Goal: Task Accomplishment & Management: Complete application form

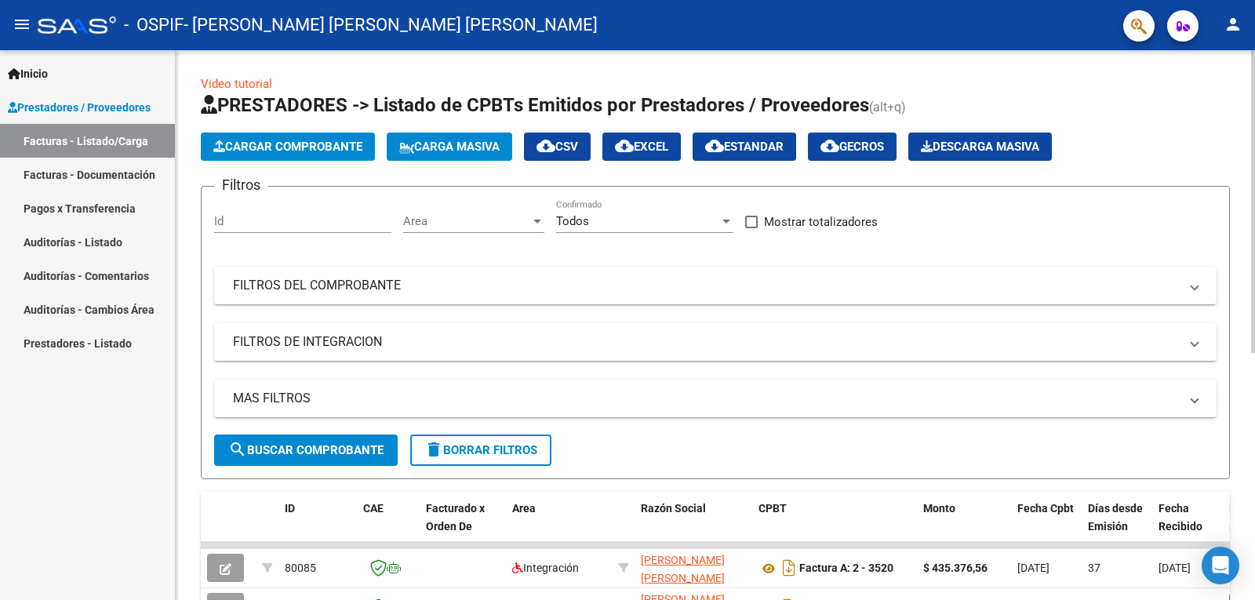
click at [344, 147] on span "Cargar Comprobante" at bounding box center [287, 147] width 149 height 14
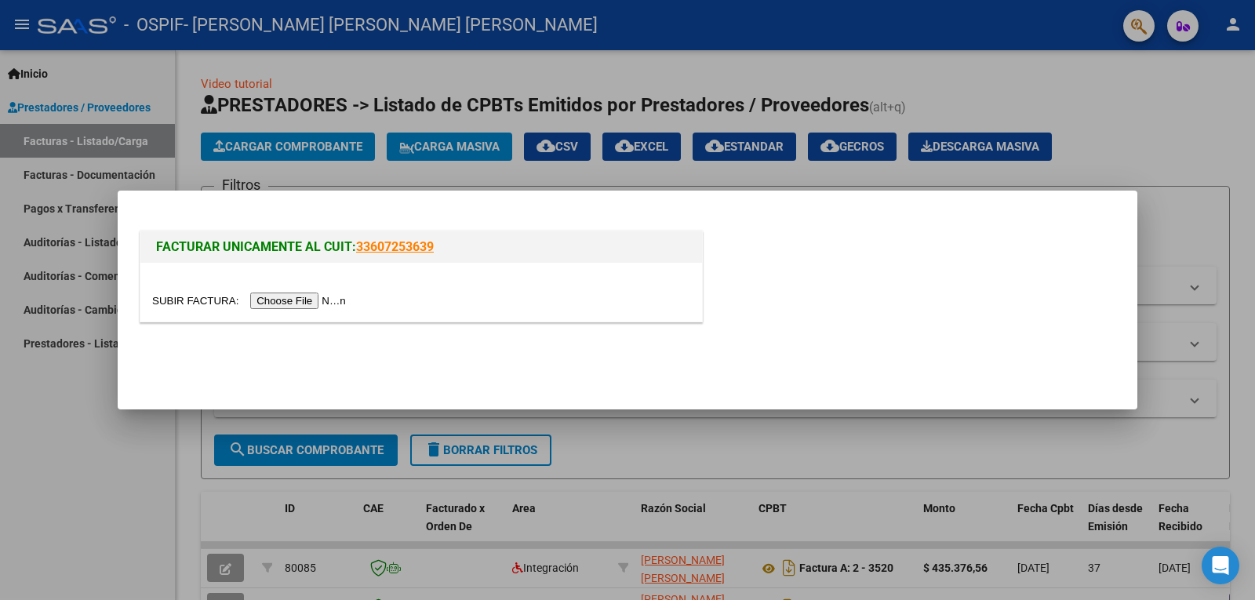
click at [293, 298] on input "file" at bounding box center [251, 301] width 198 height 16
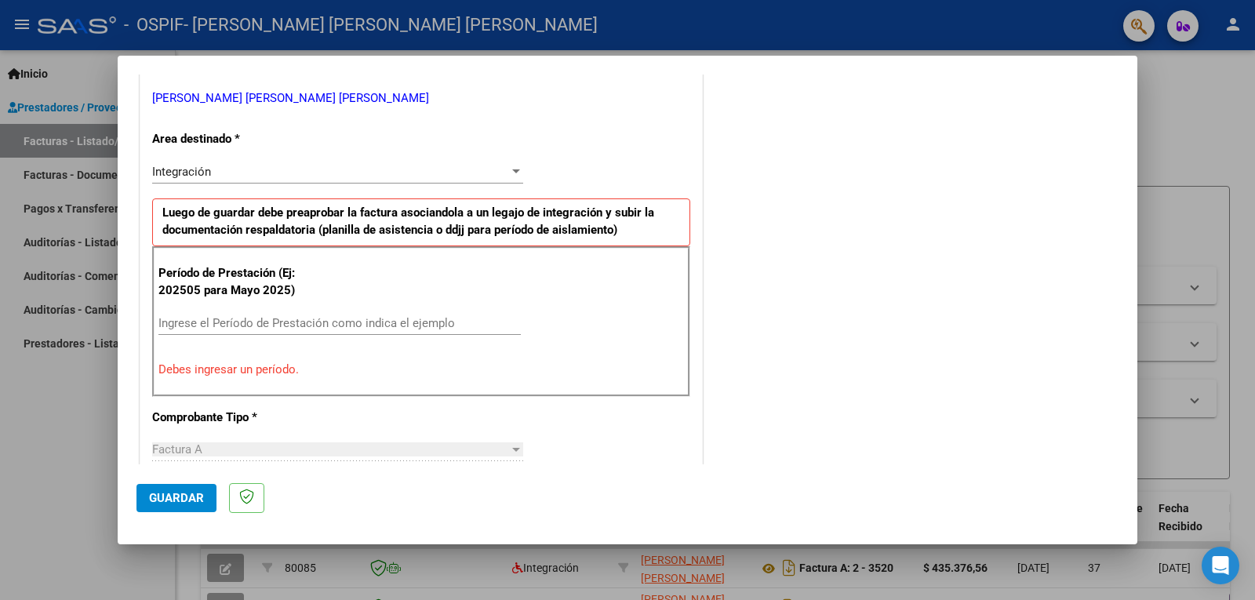
scroll to position [392, 0]
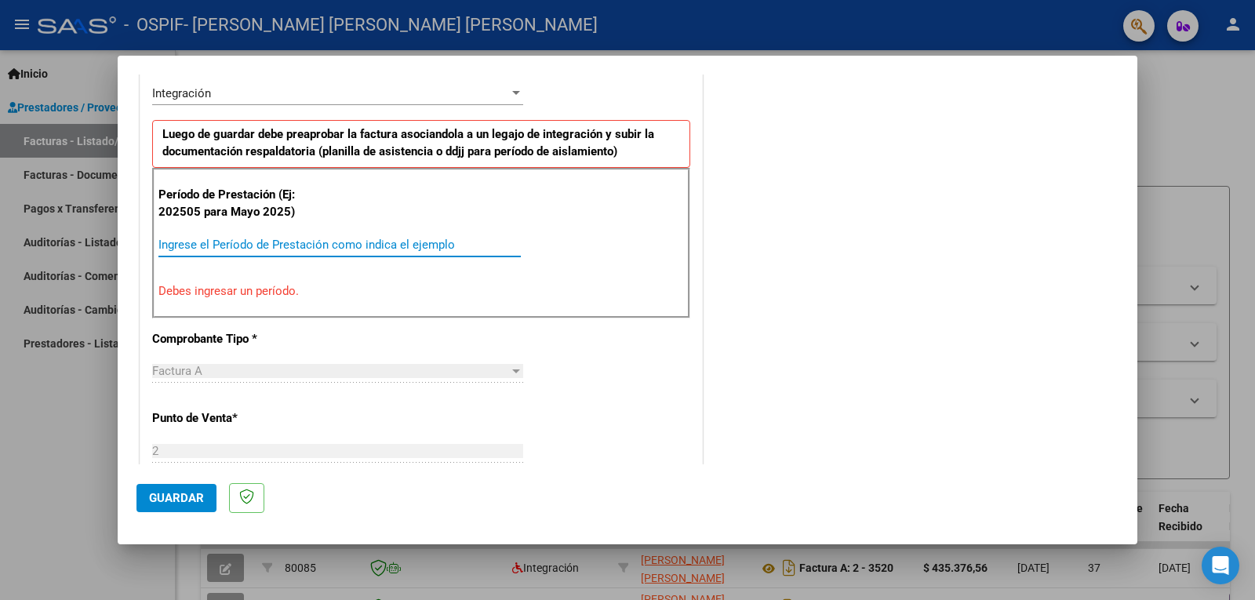
click at [238, 248] on input "Ingrese el Período de Prestación como indica el ejemplo" at bounding box center [339, 245] width 362 height 14
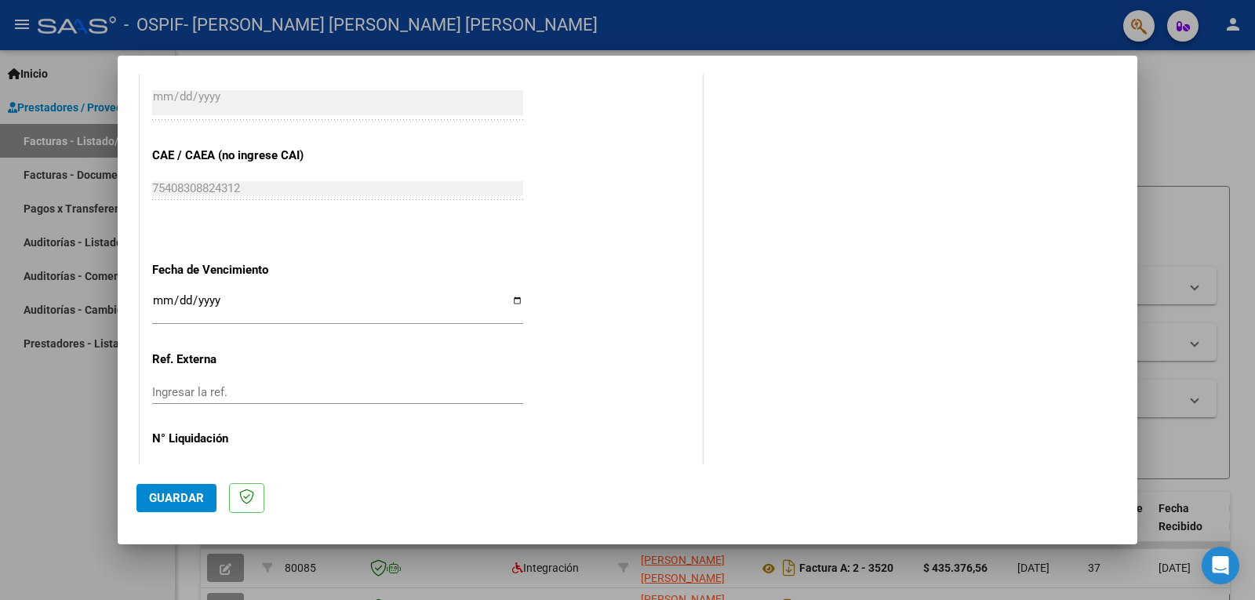
scroll to position [991, 0]
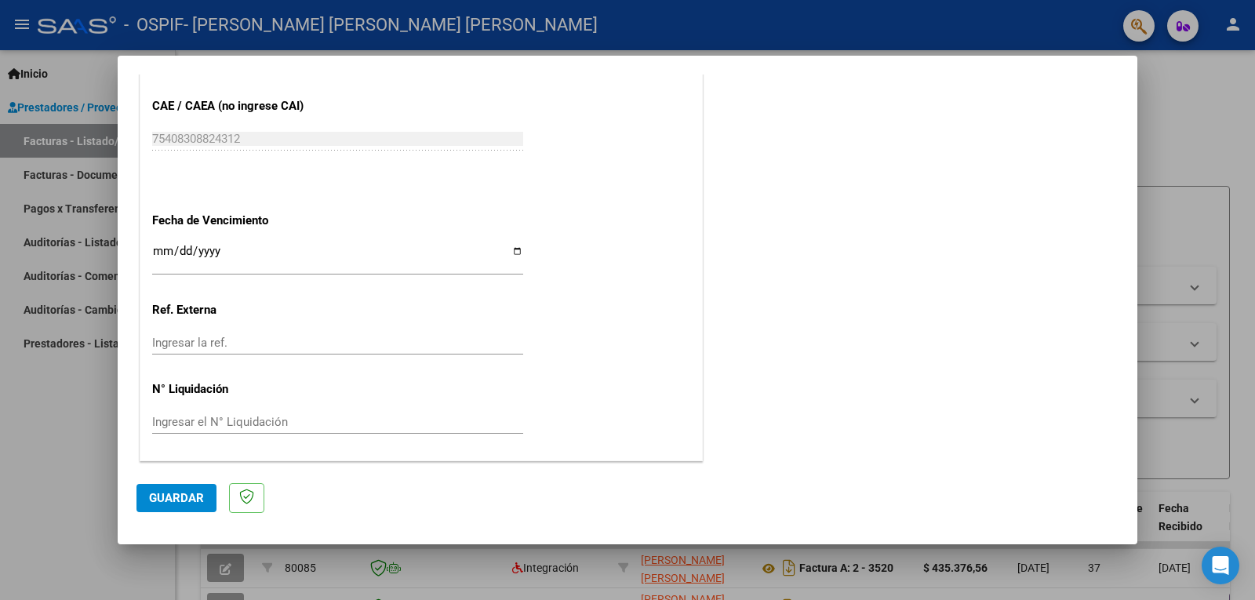
type input "202509"
click at [176, 497] on span "Guardar" at bounding box center [176, 498] width 55 height 14
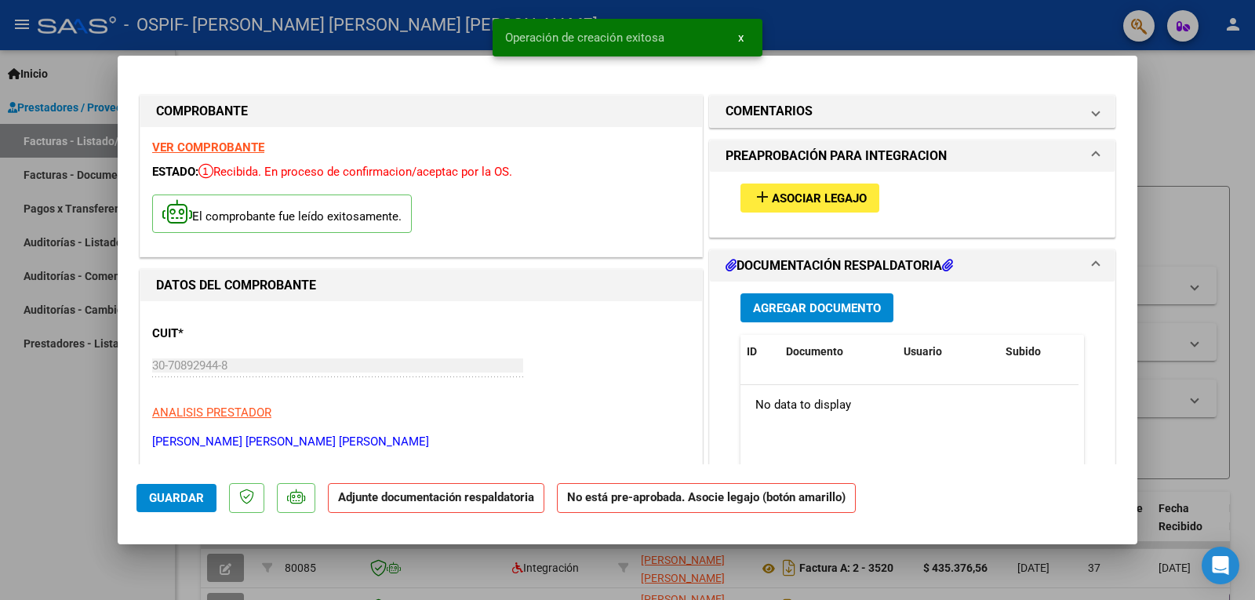
click at [759, 195] on mat-icon "add" at bounding box center [762, 196] width 19 height 19
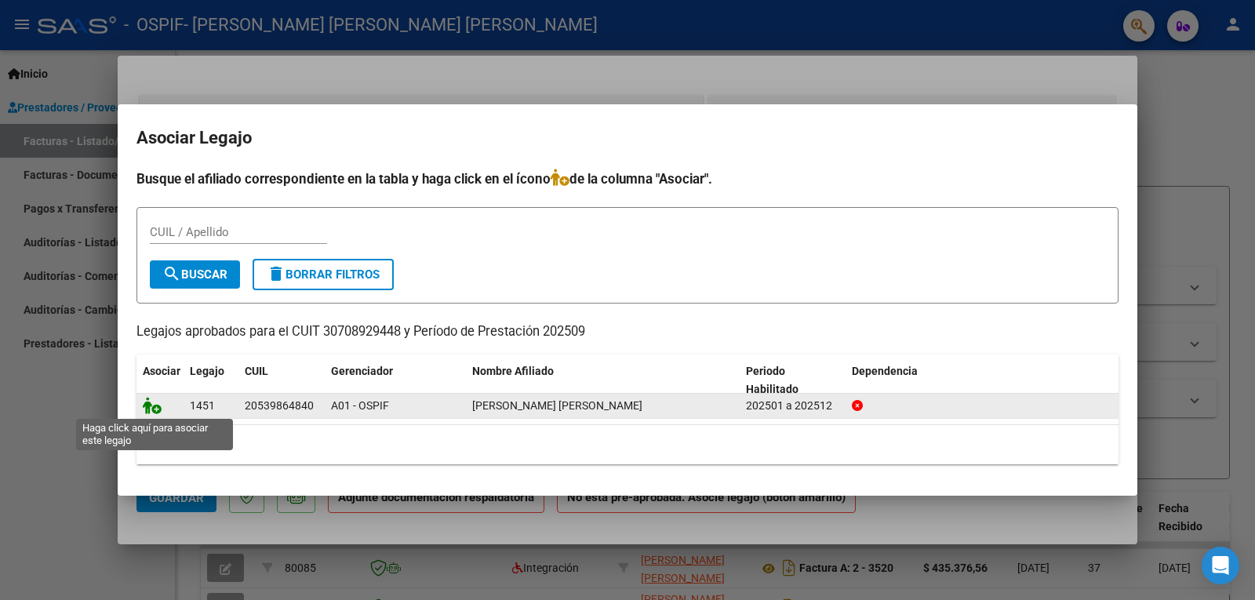
click at [155, 413] on icon at bounding box center [152, 405] width 19 height 17
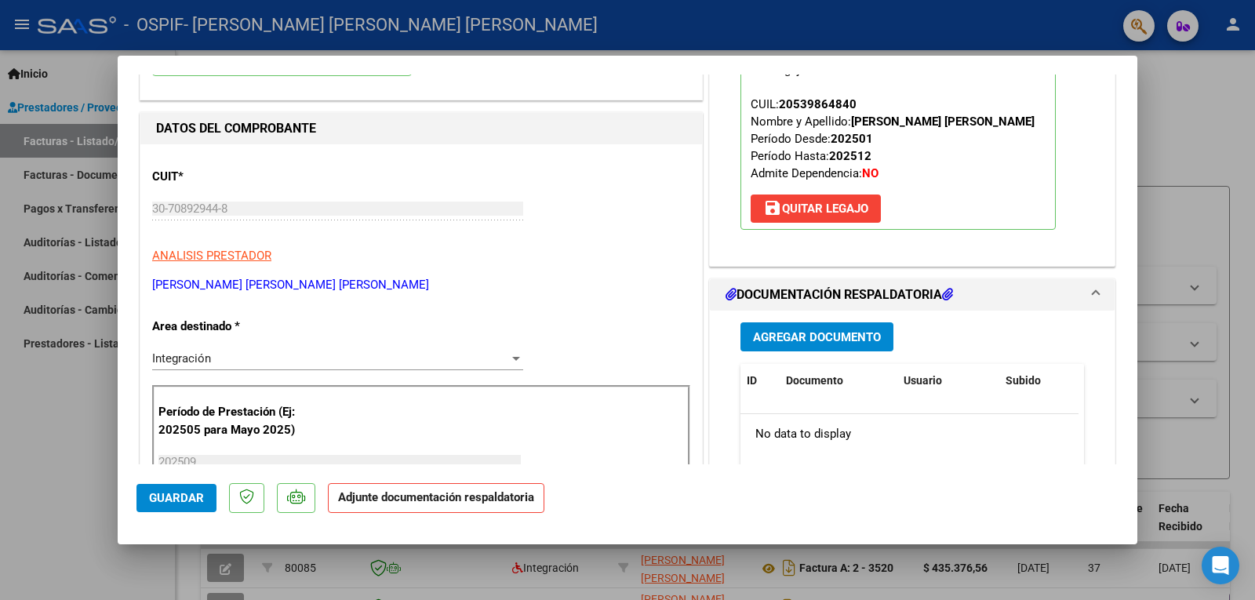
scroll to position [235, 0]
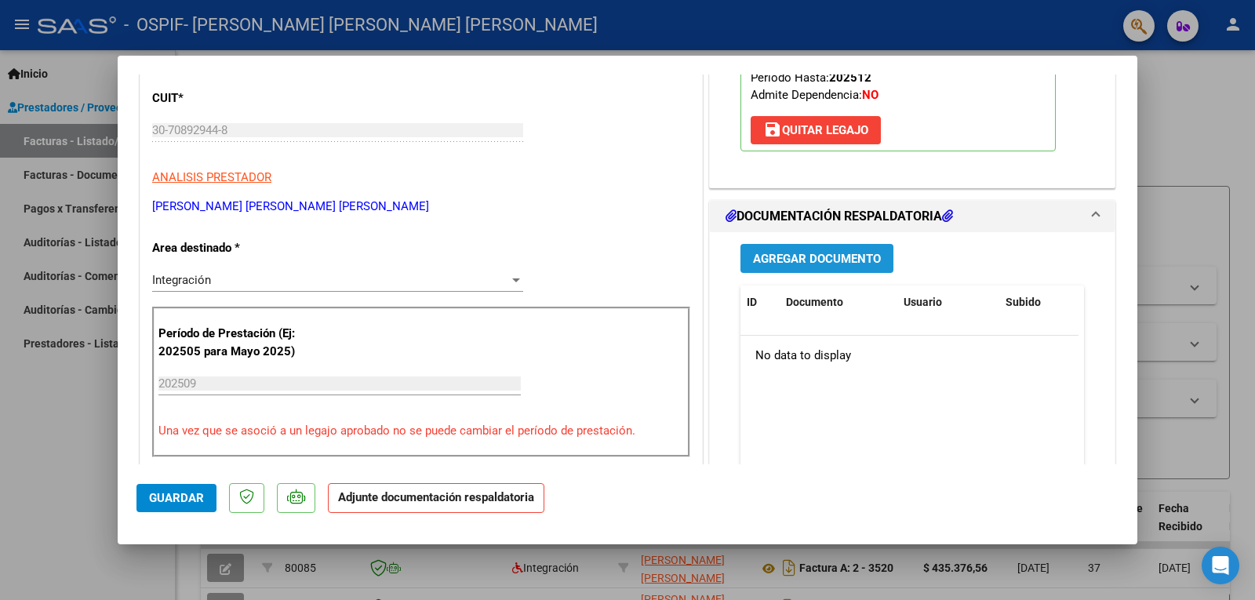
click at [842, 262] on span "Agregar Documento" at bounding box center [817, 259] width 128 height 14
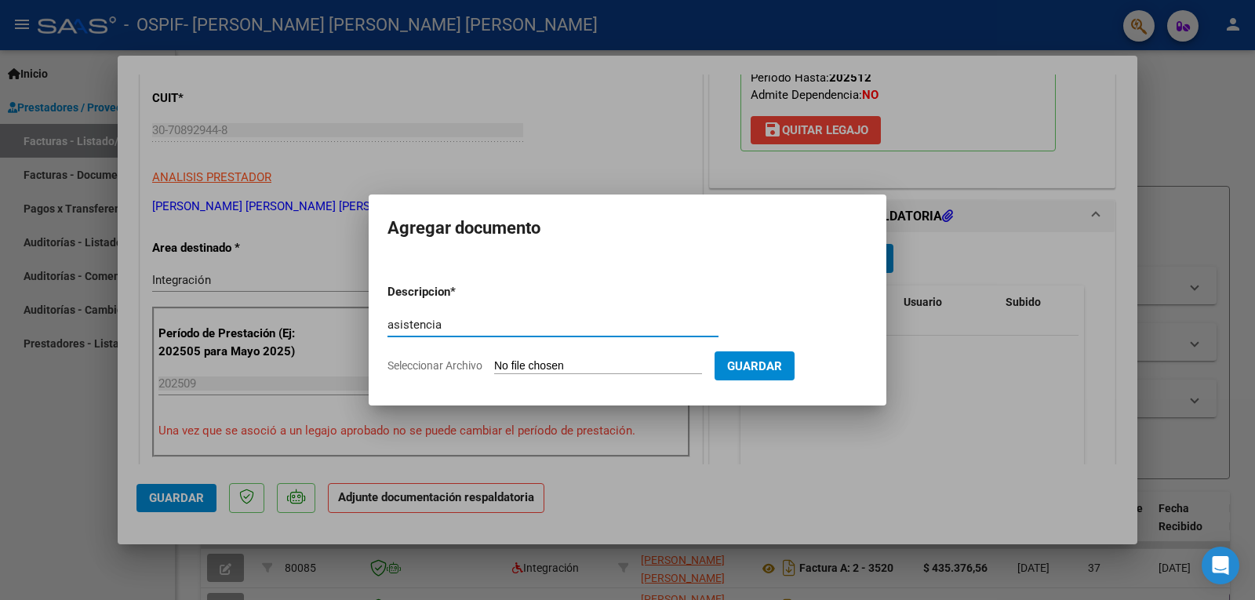
type input "asistencia"
click at [585, 362] on input "Seleccionar Archivo" at bounding box center [598, 366] width 208 height 15
type input "C:\fakepath\[PERSON_NAME].pdf"
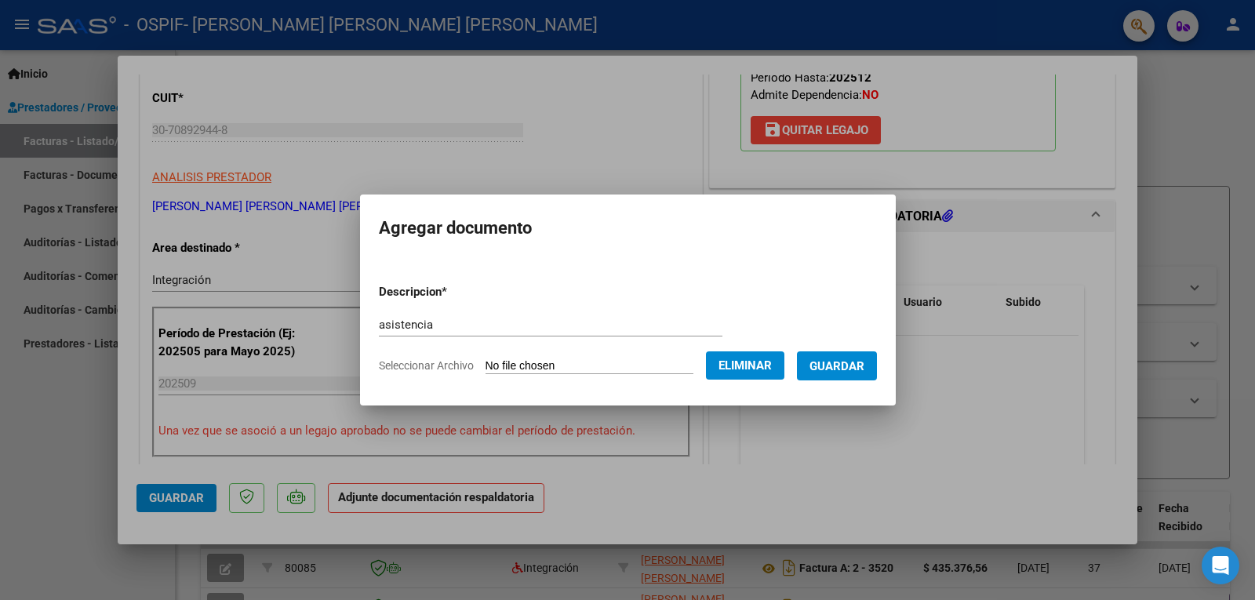
click at [864, 367] on span "Guardar" at bounding box center [837, 366] width 55 height 14
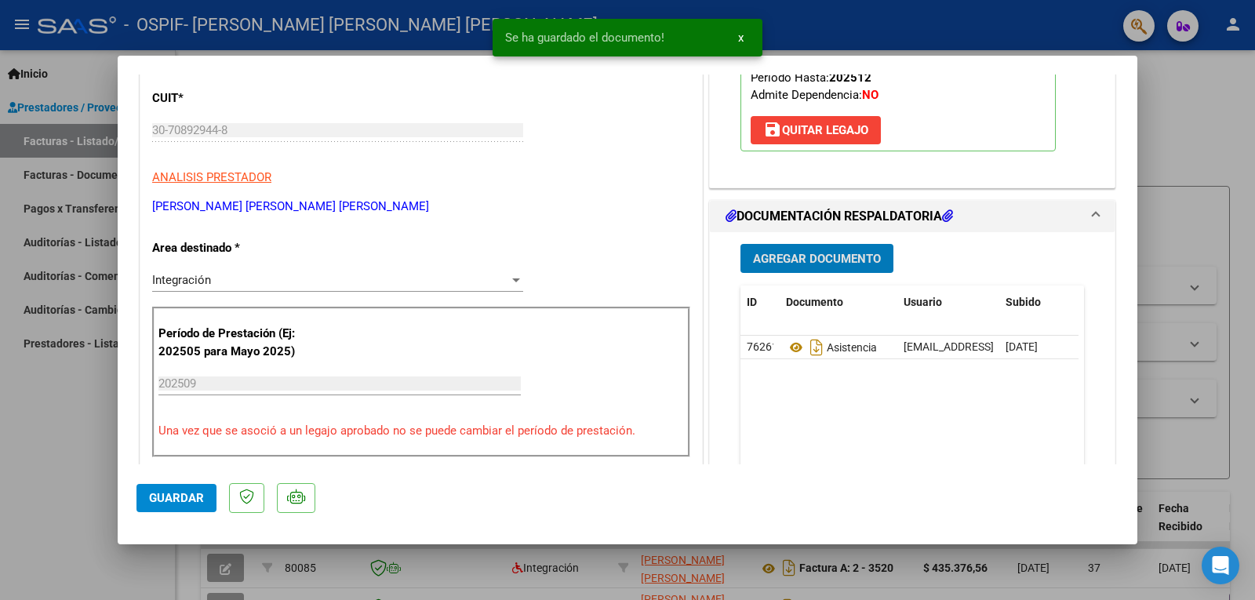
click at [164, 497] on span "Guardar" at bounding box center [176, 498] width 55 height 14
